Goal: Navigation & Orientation: Find specific page/section

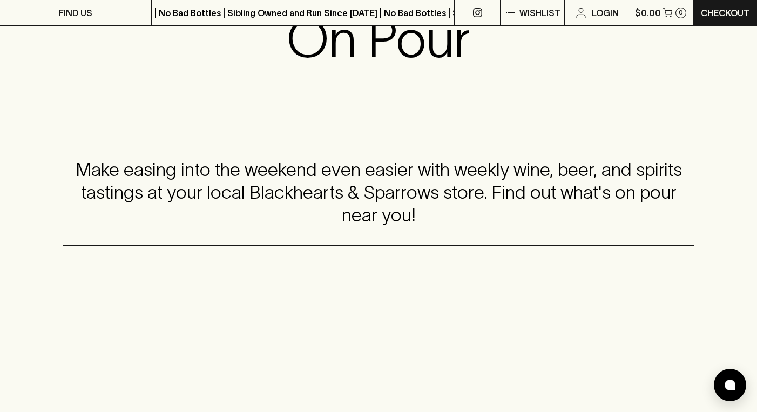
click at [367, 280] on div "Make easing into the weekend even easier with weekly wine, beer, and spirits ta…" at bounding box center [378, 193] width 757 height 174
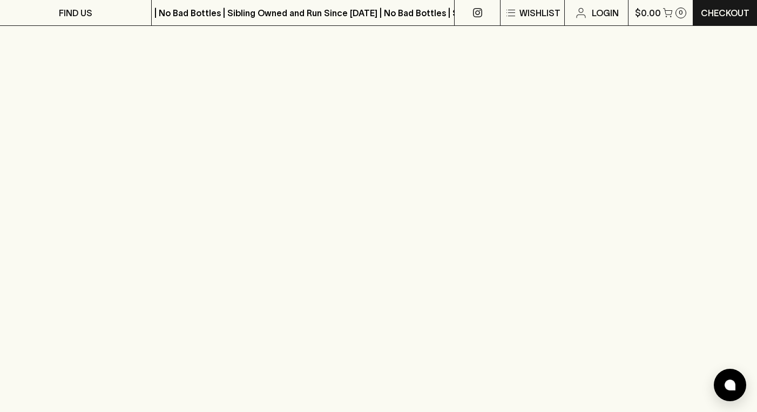
scroll to position [414, 0]
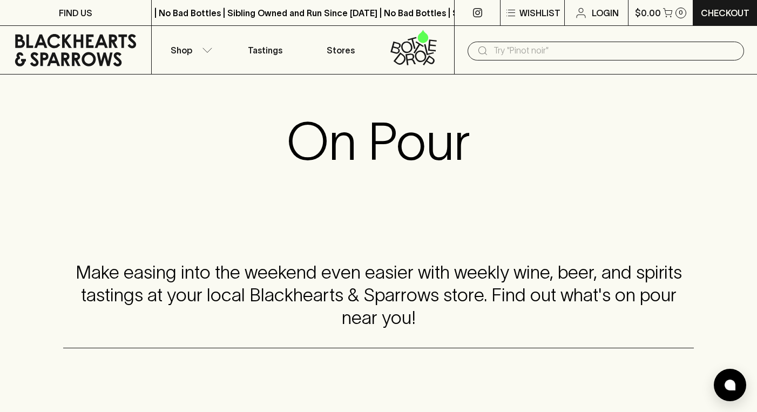
click at [102, 52] on icon at bounding box center [75, 50] width 135 height 32
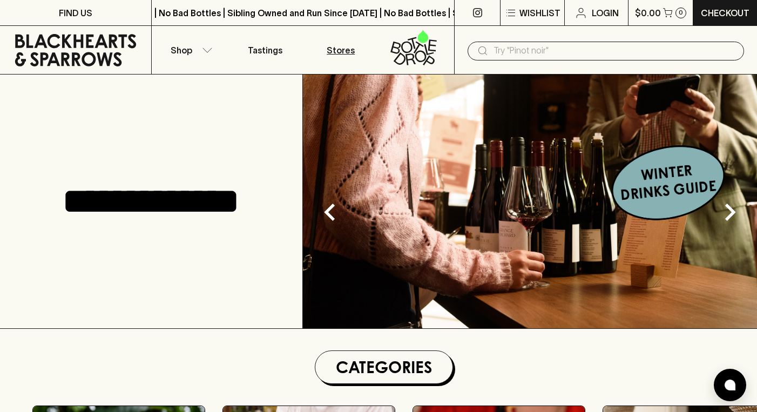
click at [343, 52] on p "Stores" at bounding box center [341, 50] width 28 height 13
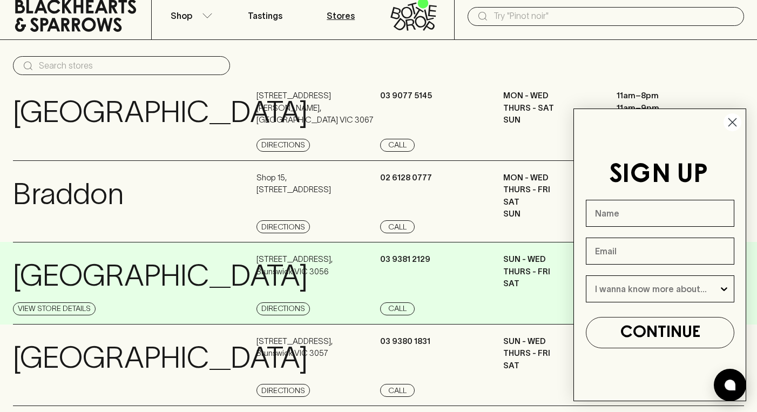
scroll to position [28, 0]
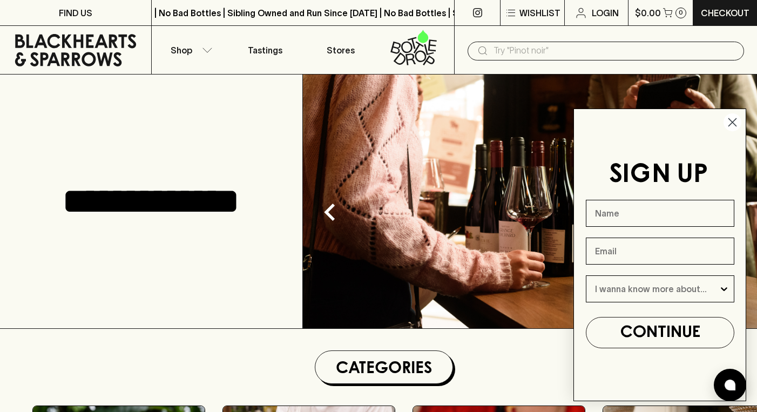
click at [186, 279] on div "**********" at bounding box center [151, 202] width 303 height 254
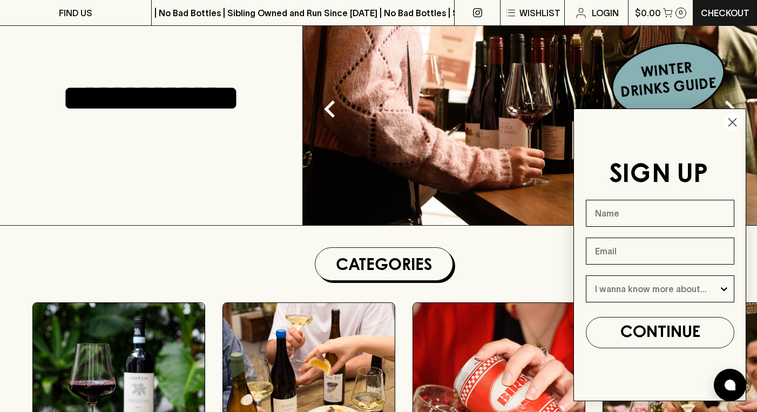
scroll to position [104, 0]
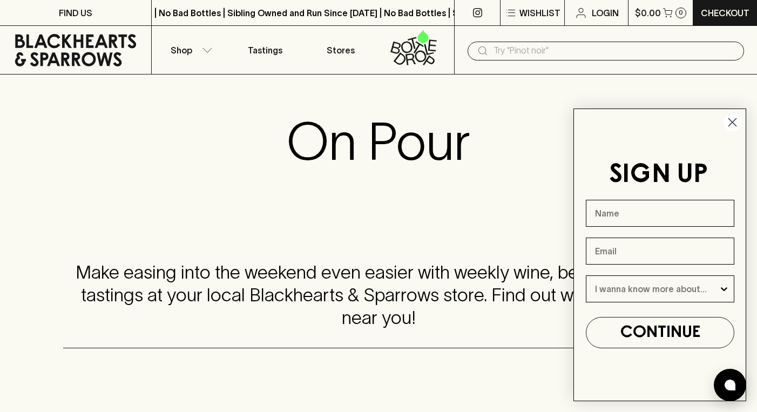
click at [736, 125] on circle "Close dialog" at bounding box center [733, 122] width 18 height 18
